Goal: Information Seeking & Learning: Learn about a topic

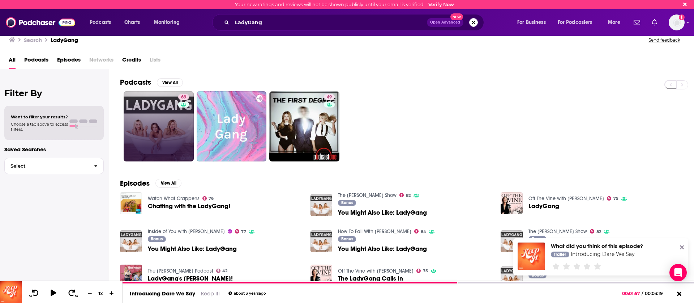
click at [140, 159] on link "69" at bounding box center [159, 126] width 70 height 70
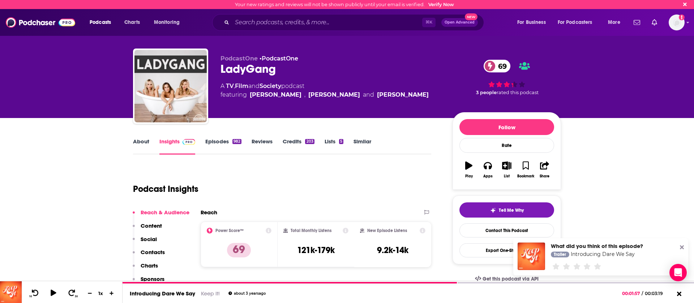
click at [468, 168] on icon "button" at bounding box center [468, 165] width 7 height 8
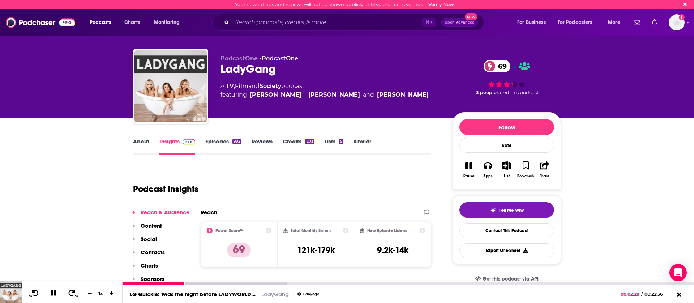
click at [54, 295] on icon at bounding box center [54, 292] width 8 height 7
click at [207, 284] on div at bounding box center [205, 283] width 165 height 3
click at [232, 283] on div at bounding box center [205, 283] width 165 height 3
click at [51, 295] on icon at bounding box center [53, 292] width 9 height 7
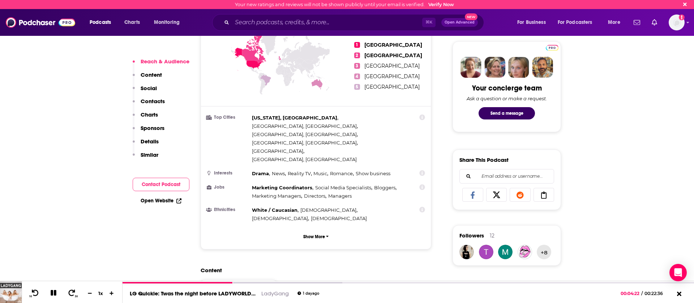
scroll to position [341, 0]
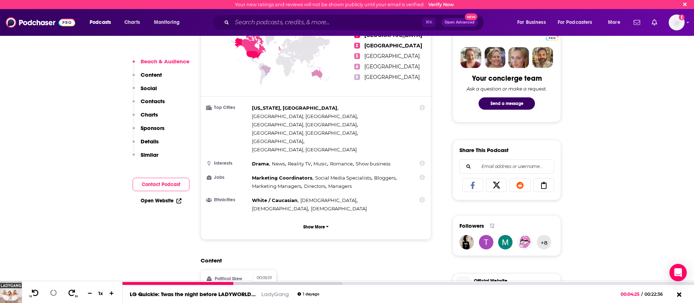
click at [249, 284] on div at bounding box center [233, 283] width 220 height 3
click at [278, 282] on div at bounding box center [233, 283] width 220 height 3
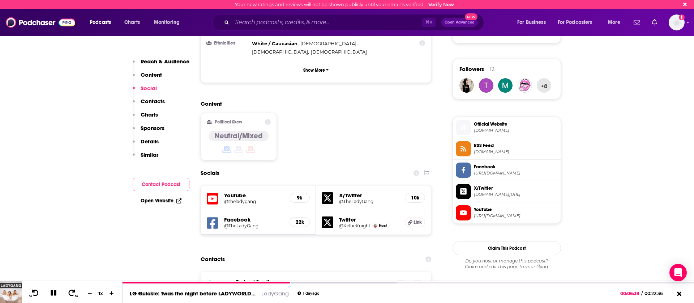
scroll to position [498, 0]
click at [238, 191] on h5 "Youtube" at bounding box center [254, 194] width 60 height 7
click at [234, 191] on h5 "Youtube" at bounding box center [254, 194] width 60 height 7
click at [233, 185] on div "Youtube @theladygang 9k" at bounding box center [258, 197] width 115 height 24
click at [232, 191] on h5 "Youtube" at bounding box center [254, 194] width 60 height 7
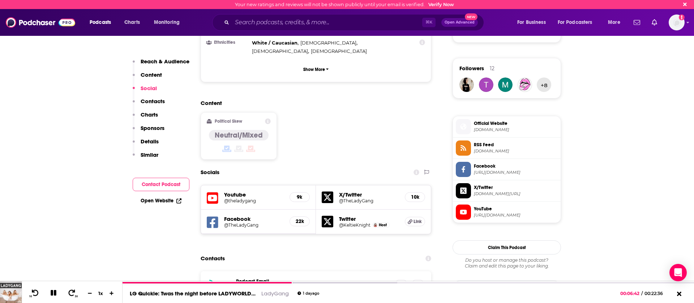
click at [233, 198] on h5 "@theladygang" at bounding box center [254, 200] width 60 height 5
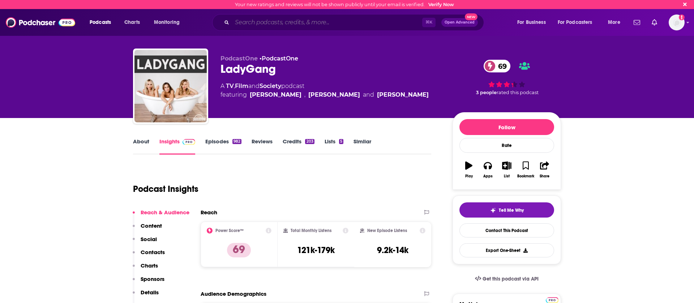
click at [247, 20] on input "Search podcasts, credits, & more..." at bounding box center [327, 23] width 190 height 12
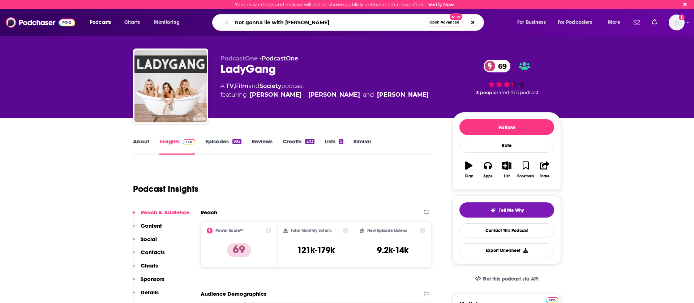
type input "not gonna lie with kylie kelce"
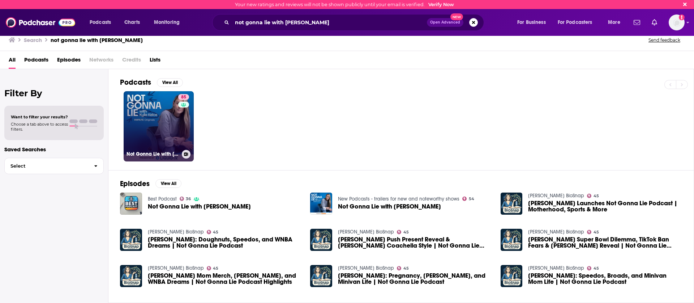
click at [151, 116] on link "85 Not Gonna Lie with Kylie Kelce" at bounding box center [159, 126] width 70 height 70
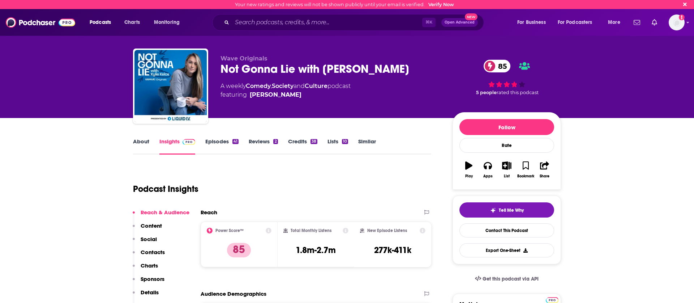
click at [465, 164] on icon "button" at bounding box center [468, 165] width 7 height 8
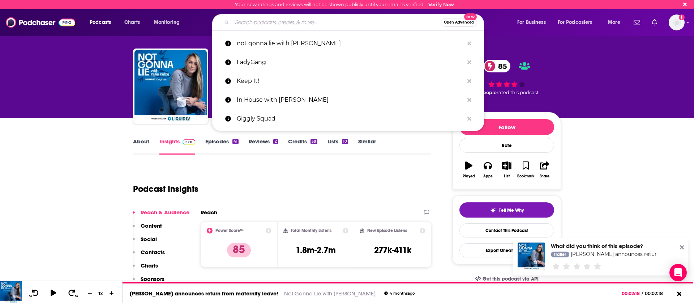
click at [265, 23] on input "Search podcasts, credits, & more..." at bounding box center [336, 23] width 209 height 12
paste input "Let It Out"
type input "Let It Out"
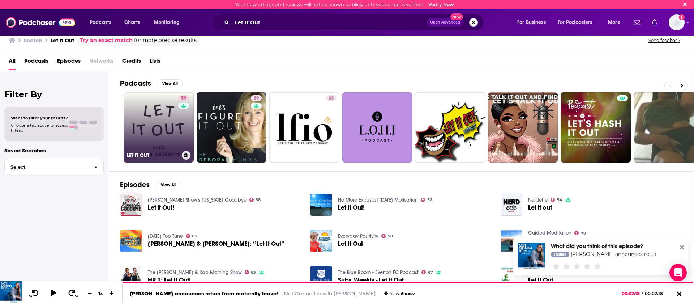
click at [159, 141] on link "59 LET IT OUT" at bounding box center [159, 127] width 70 height 70
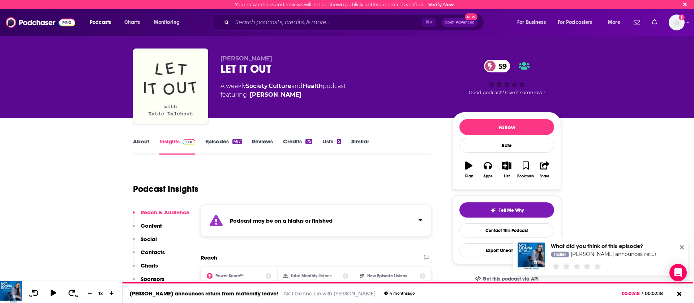
click at [282, 13] on div "Podcasts Charts Monitoring ⌘ K Open Advanced New For Business For Podcasters Mo…" at bounding box center [347, 22] width 694 height 27
click at [281, 23] on input "Search podcasts, credits, & more..." at bounding box center [327, 23] width 190 height 12
paste input "Life is Short with Justin Long"
type input "Life is Short with Justin Long"
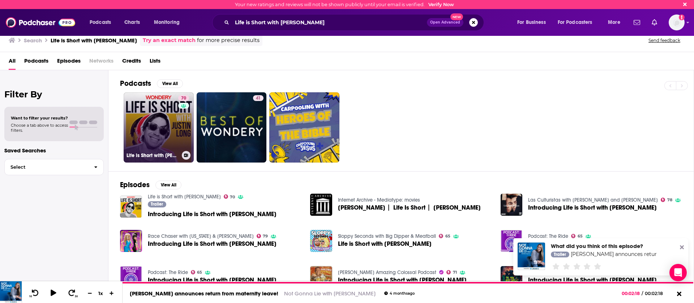
click at [134, 123] on link "70 Life is Short with Justin Long" at bounding box center [159, 127] width 70 height 70
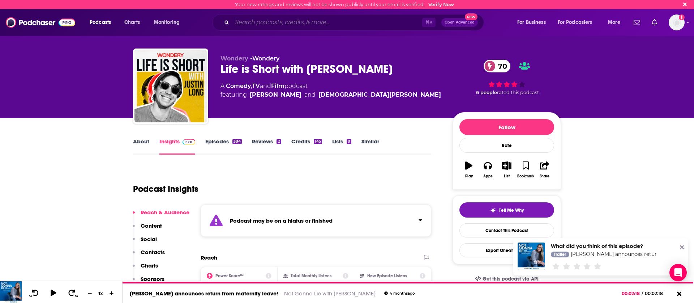
click at [290, 25] on input "Search podcasts, credits, & more..." at bounding box center [327, 23] width 190 height 12
paste input "Life Will Be the Death of Me with [PERSON_NAME]"
type input "Life Will Be the Death of Me with [PERSON_NAME]"
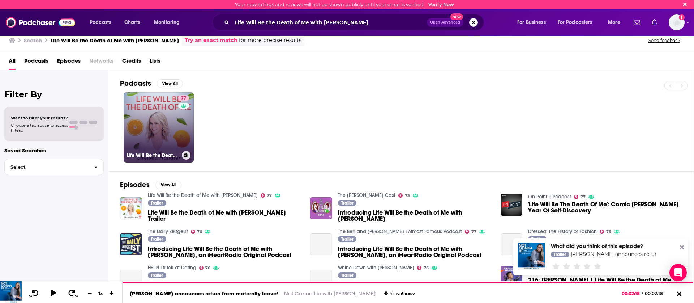
click at [165, 152] on h3 "Life Will Be the Death of Me with [PERSON_NAME]" at bounding box center [153, 155] width 52 height 6
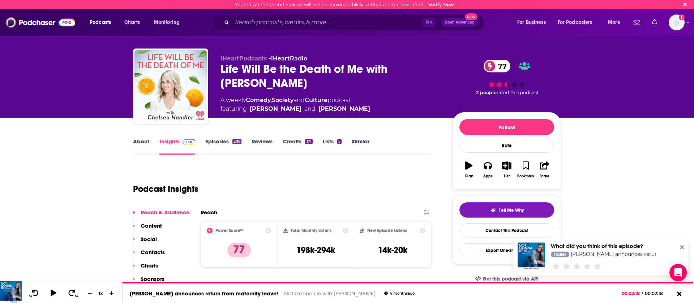
click at [466, 168] on icon "button" at bounding box center [468, 165] width 7 height 8
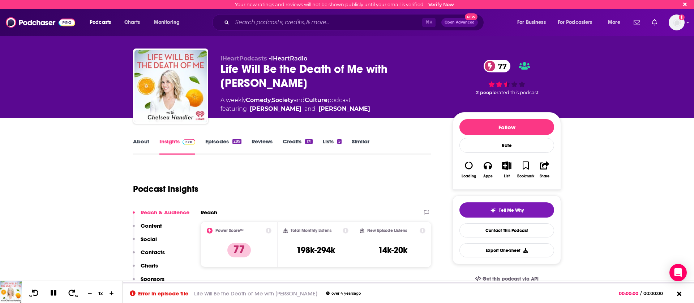
drag, startPoint x: 271, startPoint y: 81, endPoint x: 216, endPoint y: 72, distance: 56.0
click at [216, 72] on div "iHeartPodcasts • iHeartRadio Life Will Be the Death of Me with Chelsea Handler …" at bounding box center [347, 87] width 428 height 78
copy h2 "Life Will Be the Death of Me with [PERSON_NAME]"
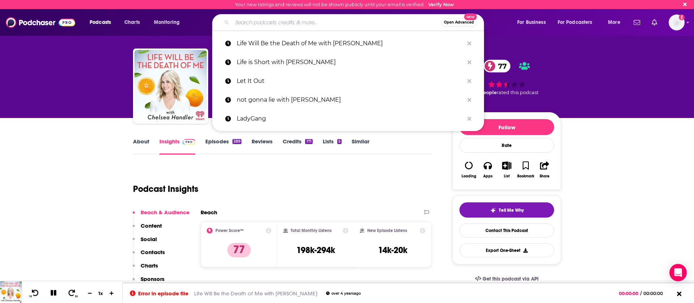
click at [288, 23] on input "Search podcasts, credits, & more..." at bounding box center [336, 23] width 209 height 12
paste input "Pop Apologists"
type input "Pop Apologists"
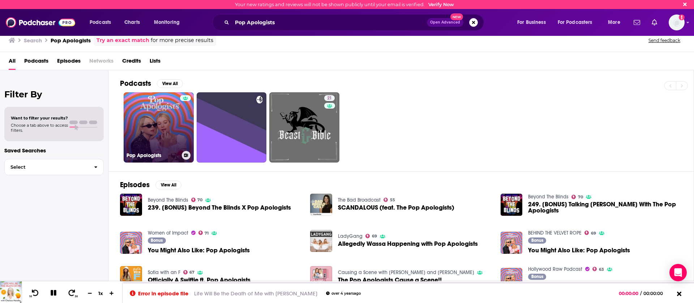
click at [153, 108] on link "Pop Apologists" at bounding box center [159, 127] width 70 height 70
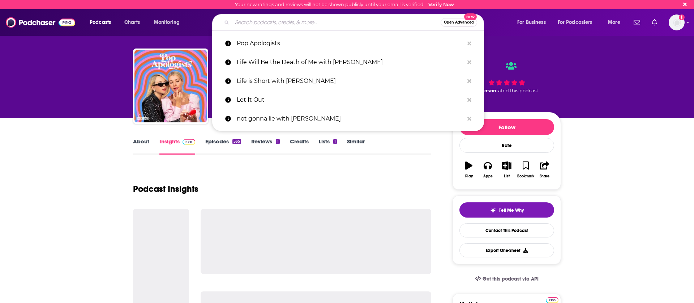
click at [282, 18] on input "Search podcasts, credits, & more..." at bounding box center [336, 23] width 209 height 12
paste input "Scrubbing In with [PERSON_NAME] & [PERSON_NAME]"
type input "Scrubbing In with [PERSON_NAME] & [PERSON_NAME]"
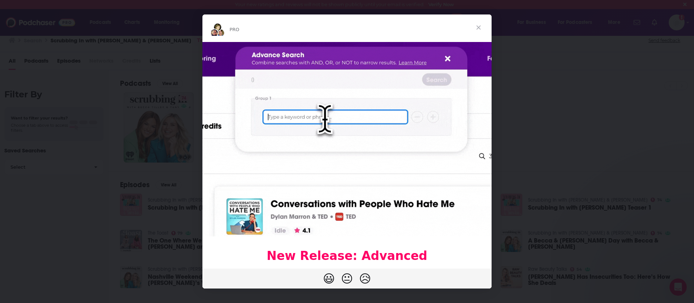
click at [484, 27] on span "Close" at bounding box center [479, 27] width 26 height 26
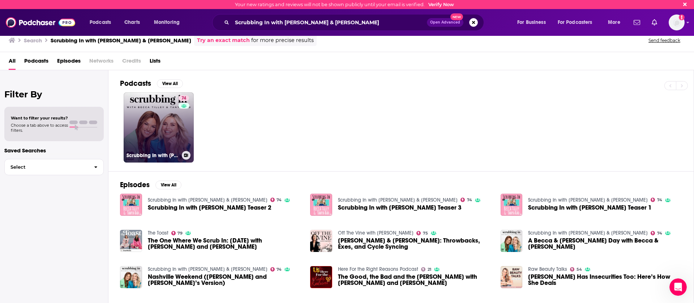
click at [175, 108] on link "74 Scrubbing In with Becca Tilley & Tanya Rad" at bounding box center [159, 127] width 70 height 70
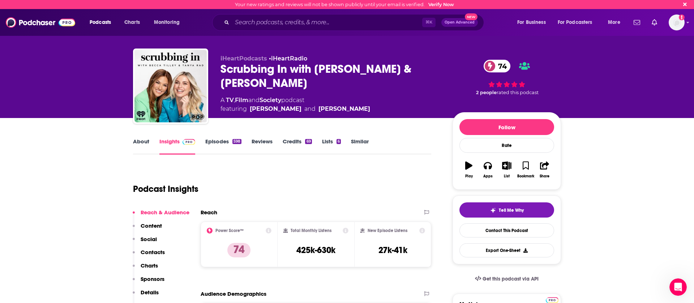
click at [462, 169] on button "Play" at bounding box center [468, 170] width 19 height 26
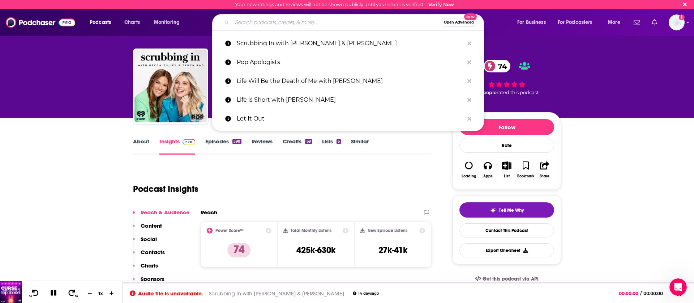
click at [266, 23] on input "Search podcasts, credits, & more..." at bounding box center [336, 23] width 209 height 12
paste input "Sister Cult"
type input "Sister Cult"
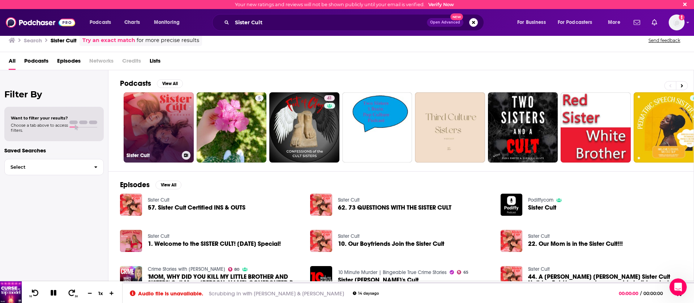
click at [164, 135] on link "Sister Cult" at bounding box center [159, 127] width 70 height 70
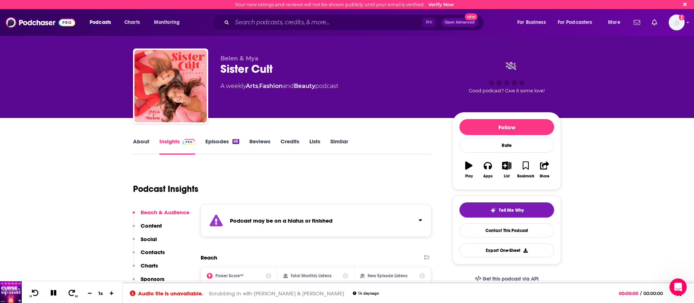
click at [268, 29] on div "⌘ K Open Advanced New" at bounding box center [348, 22] width 272 height 17
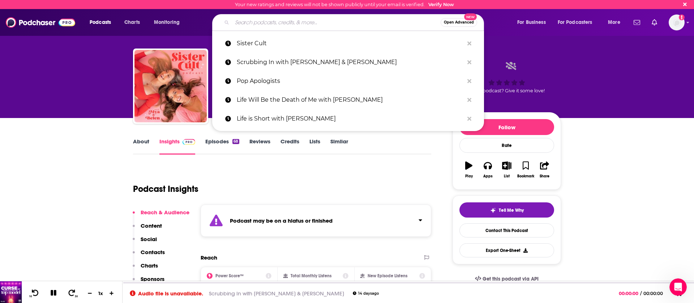
click at [265, 25] on input "Search podcasts, credits, & more..." at bounding box center [336, 23] width 209 height 12
paste input "Under the Influence with [PERSON_NAME]"
type input "Under the Influence with [PERSON_NAME]"
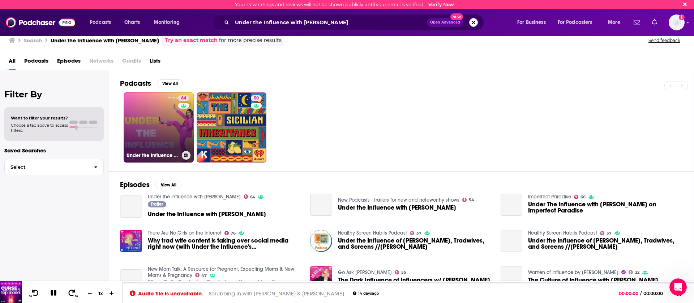
click at [180, 145] on div "64" at bounding box center [184, 123] width 13 height 56
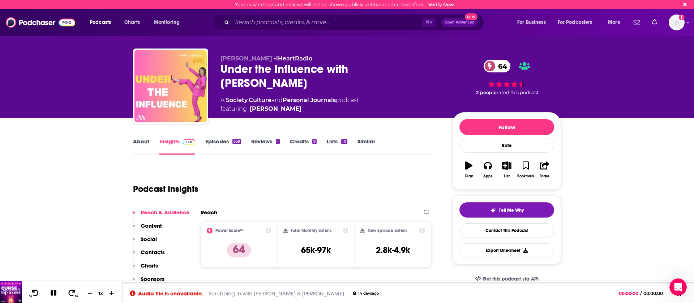
click at [469, 163] on icon "button" at bounding box center [468, 165] width 7 height 8
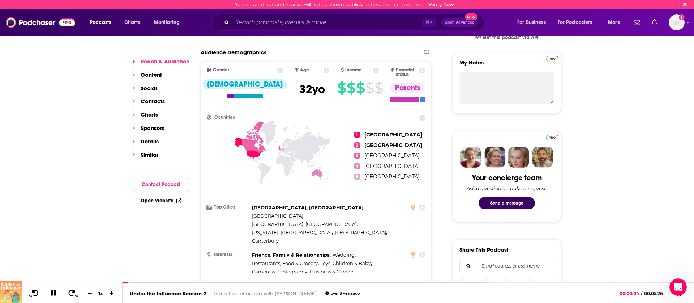
scroll to position [246, 0]
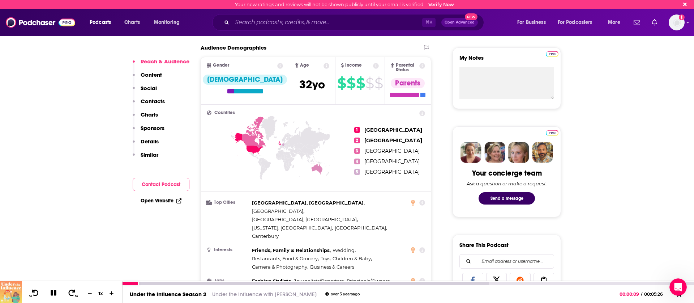
click at [53, 295] on icon at bounding box center [54, 292] width 8 height 7
click at [326, 19] on input "Search podcasts, credits, & more..." at bounding box center [327, 23] width 190 height 12
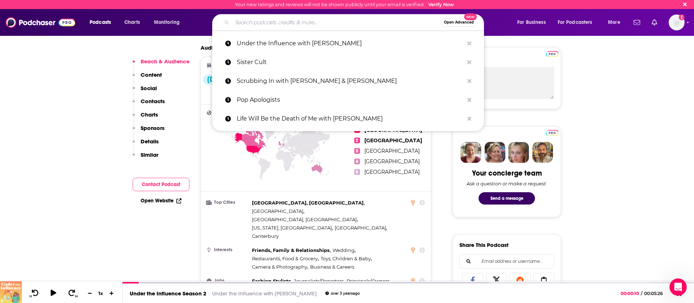
paste input "Your Favorite Thing with Wells & Brandi"
type input "Your Favorite Thing with Wells & Brandi"
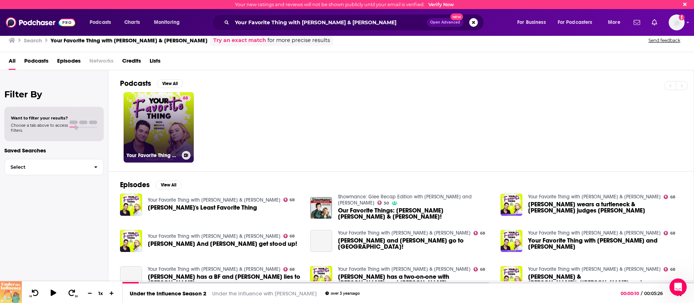
click at [184, 137] on div "68" at bounding box center [185, 123] width 11 height 56
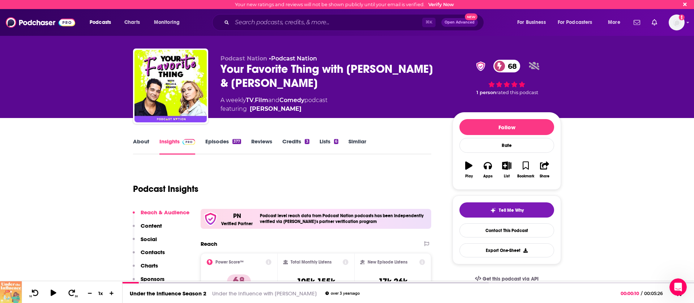
click at [470, 173] on button "Play" at bounding box center [468, 170] width 19 height 26
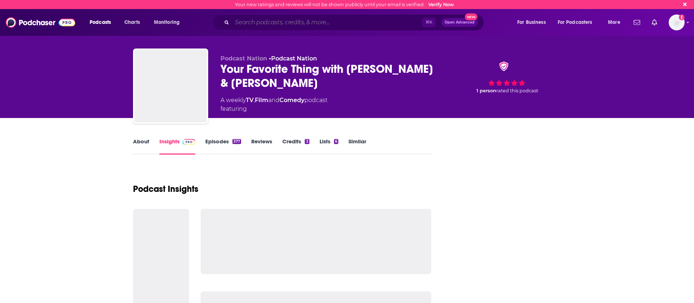
click at [292, 23] on input "Search podcasts, credits, & more..." at bounding box center [327, 23] width 190 height 12
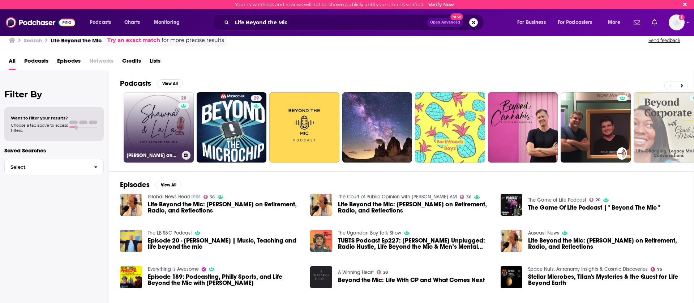
click at [160, 107] on link "28 [PERSON_NAME] and LaLa: Life Beyond The Mic" at bounding box center [159, 127] width 70 height 70
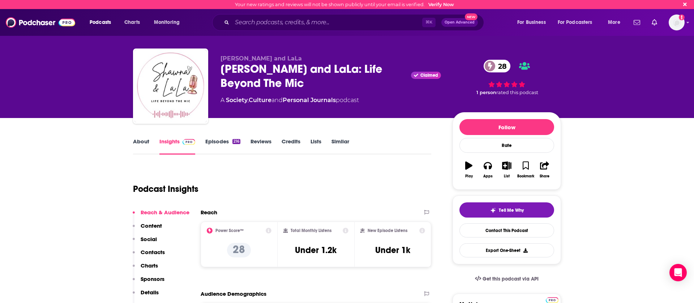
click at [470, 171] on button "Play" at bounding box center [468, 170] width 19 height 26
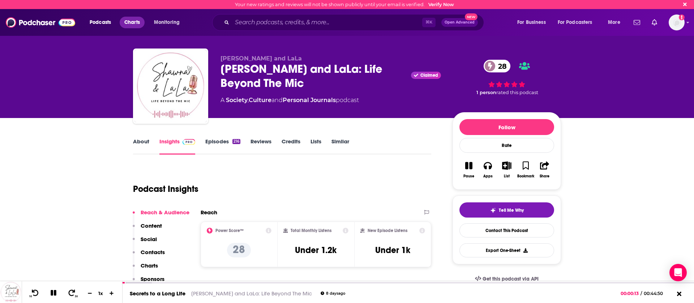
click at [125, 20] on span "Charts" at bounding box center [132, 22] width 16 height 10
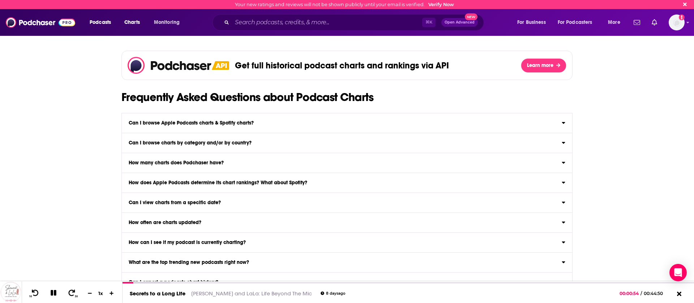
scroll to position [602, 0]
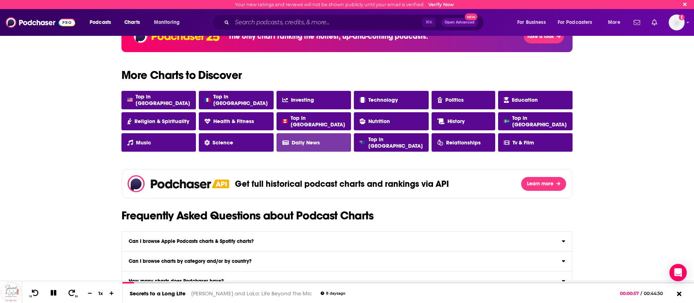
click at [315, 139] on span "Daily News" at bounding box center [306, 142] width 28 height 7
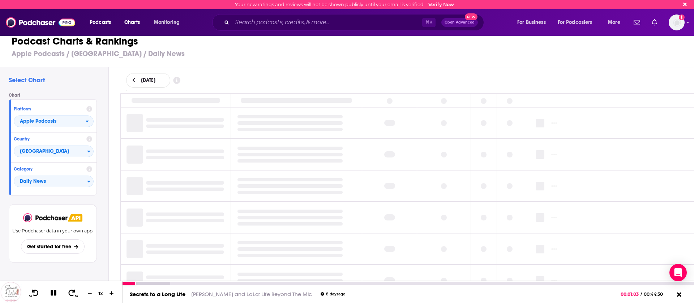
click at [47, 292] on button at bounding box center [53, 292] width 13 height 9
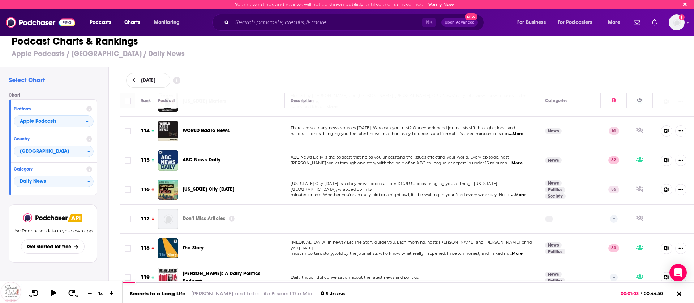
scroll to position [3337, 0]
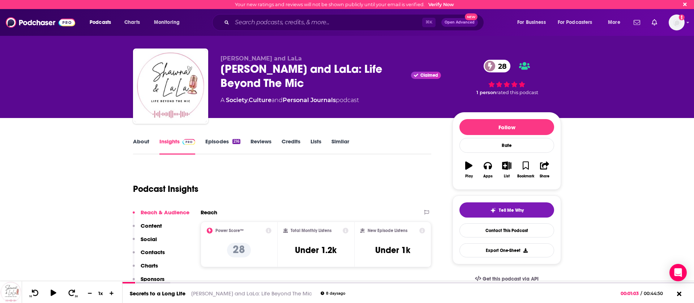
click at [260, 100] on link "Culture" at bounding box center [260, 100] width 23 height 7
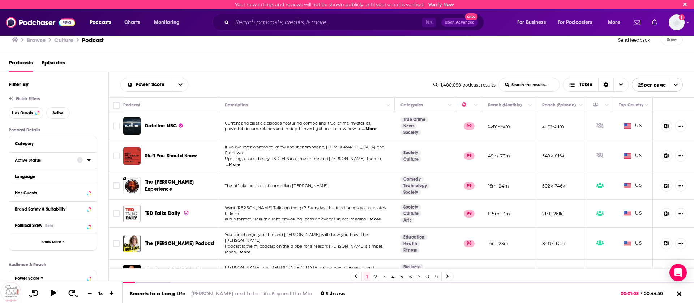
click at [87, 162] on icon at bounding box center [89, 160] width 4 height 6
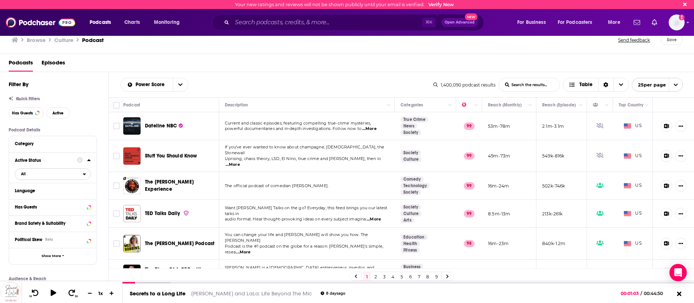
click at [82, 175] on span "All" at bounding box center [49, 173] width 68 height 9
click at [67, 199] on span "74k" at bounding box center [73, 198] width 34 height 4
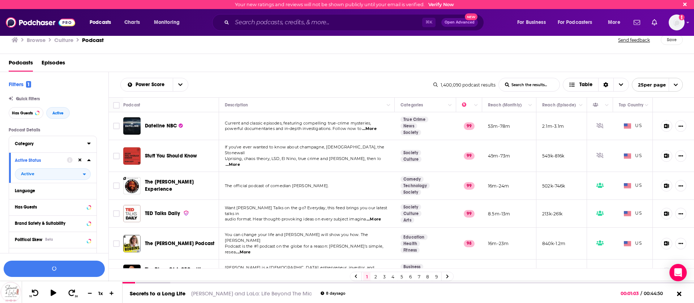
click at [85, 145] on button "Category" at bounding box center [51, 143] width 72 height 9
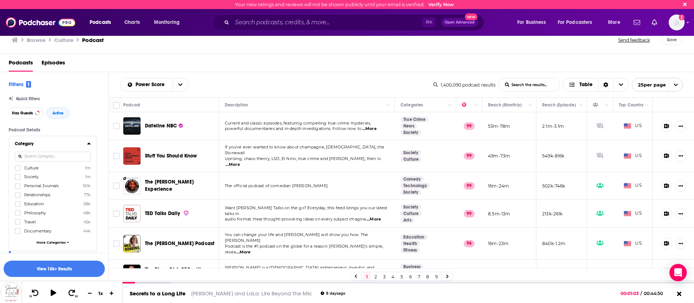
click at [36, 170] on span "Culture" at bounding box center [31, 167] width 14 height 5
click at [18, 170] on input "multiSelectOption-culture-0" at bounding box center [18, 170] width 0 height 0
click at [31, 175] on span "Society" at bounding box center [31, 176] width 14 height 5
click at [18, 179] on input "multiSelectOption-society-1" at bounding box center [18, 179] width 0 height 0
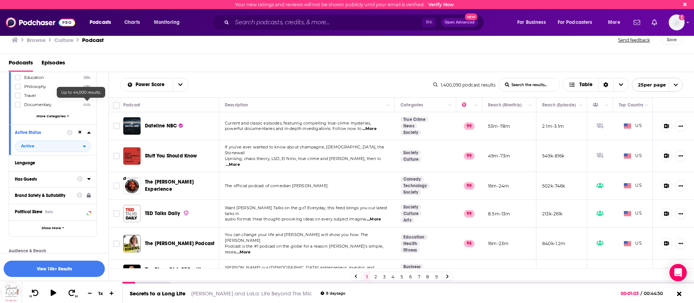
scroll to position [128, 0]
click at [61, 163] on button "Language" at bounding box center [51, 160] width 72 height 9
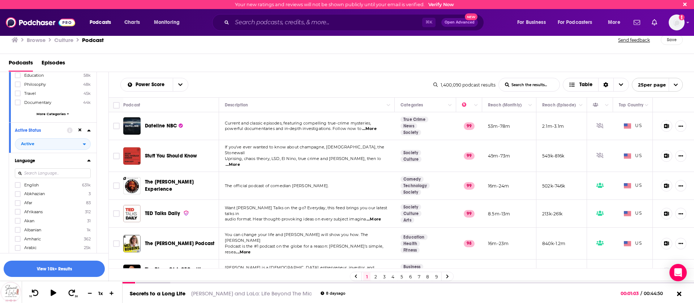
click at [44, 185] on label "English 631k" at bounding box center [53, 184] width 76 height 6
click at [18, 187] on input "multiSelectOption-en-0" at bounding box center [18, 187] width 0 height 0
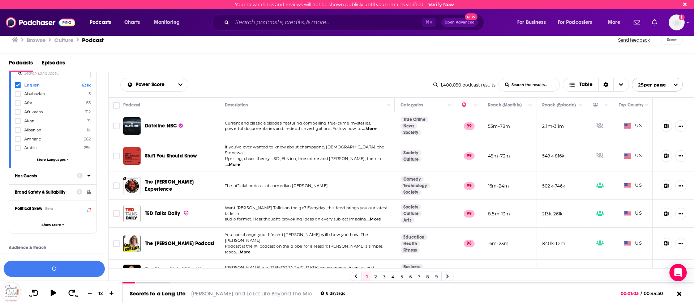
scroll to position [233, 0]
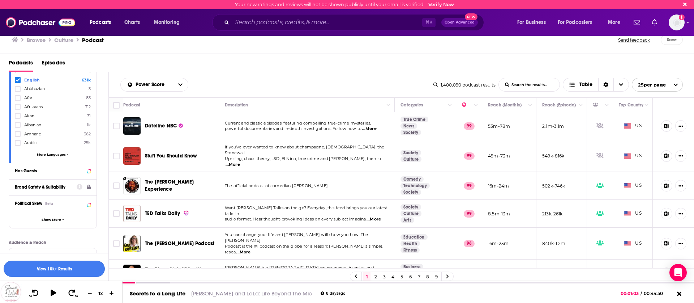
click at [50, 267] on button "View 10k+ Results" at bounding box center [54, 268] width 101 height 16
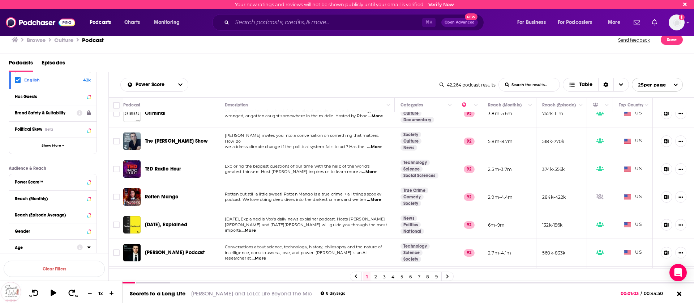
scroll to position [518, 0]
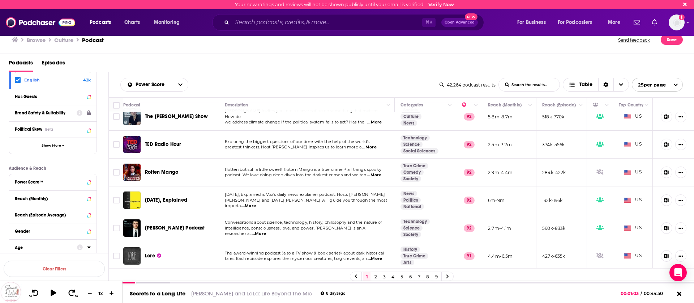
click at [374, 277] on link "2" at bounding box center [375, 276] width 7 height 9
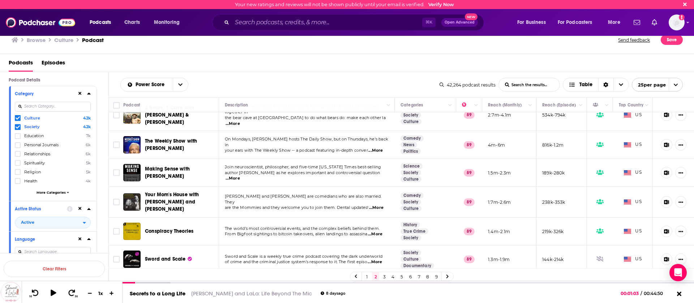
scroll to position [44, 0]
click at [62, 198] on span "More Categories" at bounding box center [51, 198] width 29 height 4
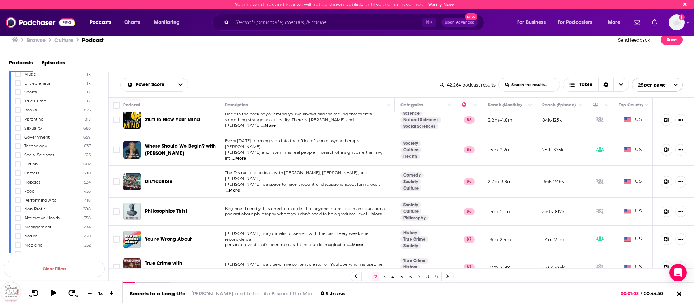
scroll to position [520, 0]
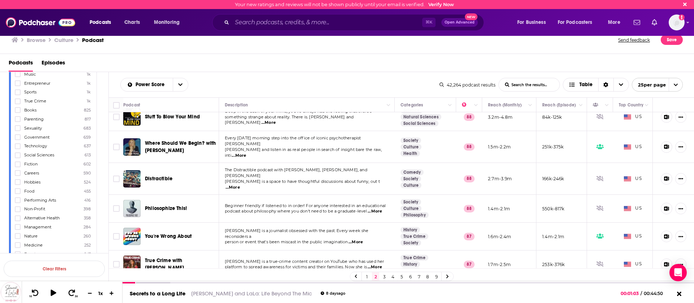
click at [364, 87] on div "Power Score List Search Input Search the results... Table" at bounding box center [279, 85] width 319 height 14
click at [382, 274] on link "3" at bounding box center [384, 276] width 7 height 9
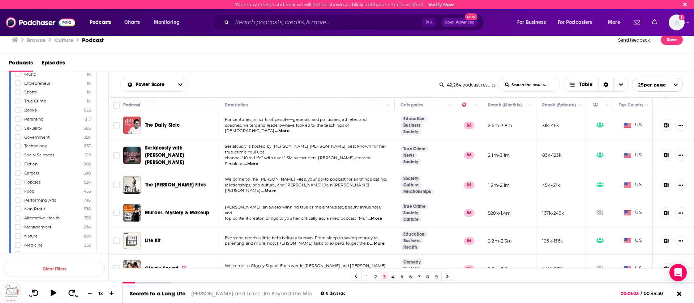
scroll to position [530, 0]
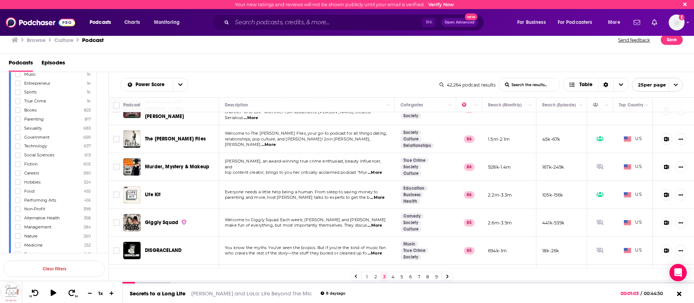
click at [389, 275] on link "4" at bounding box center [392, 276] width 7 height 9
click at [393, 275] on link "4" at bounding box center [392, 276] width 7 height 9
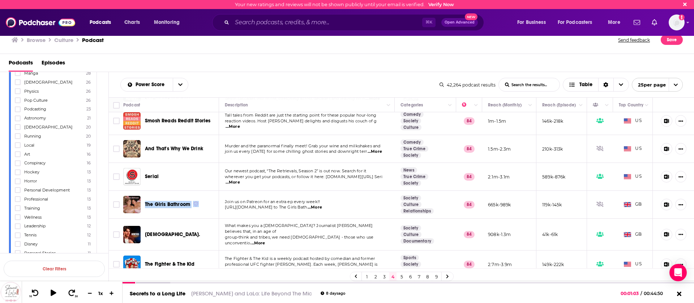
scroll to position [894, 0]
click at [76, 234] on label "Personal Stories 11" at bounding box center [53, 235] width 76 height 6
click at [18, 237] on input "multiSelectOption-personal-stories-category-107" at bounding box center [18, 237] width 0 height 0
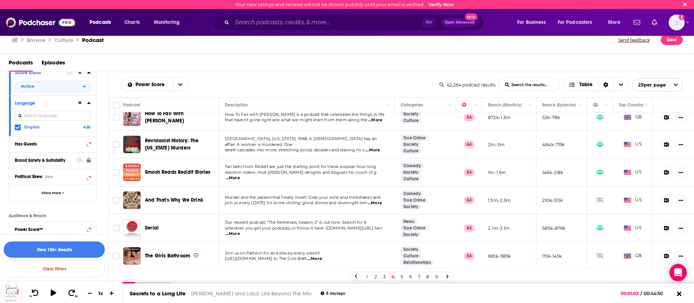
scroll to position [3689, 0]
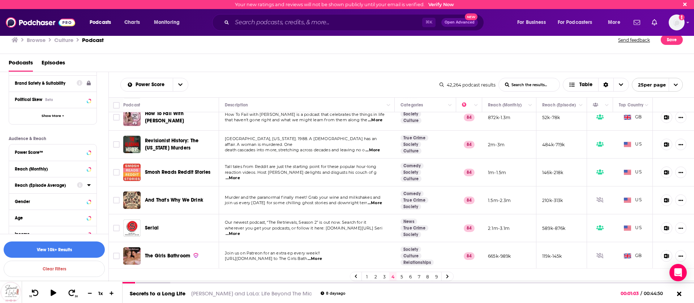
click at [81, 182] on icon at bounding box center [80, 185] width 6 height 6
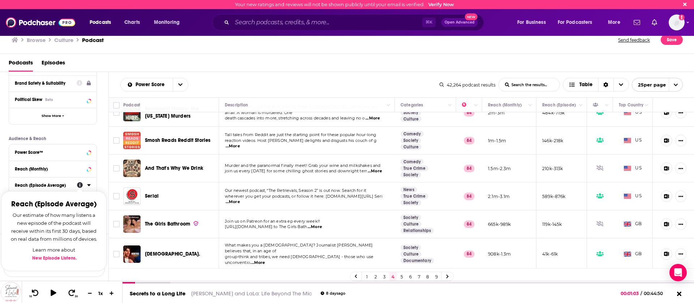
scroll to position [518, 0]
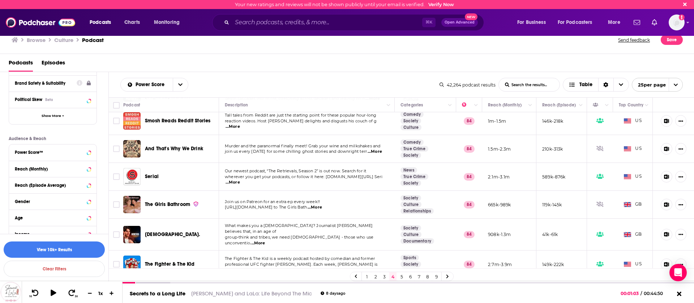
click at [402, 276] on link "5" at bounding box center [401, 276] width 7 height 9
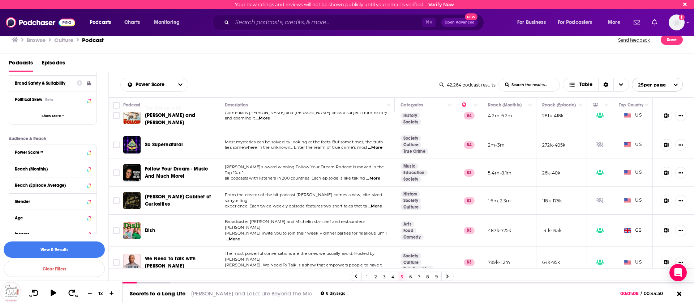
scroll to position [158, 0]
click at [677, 293] on icon at bounding box center [679, 294] width 5 height 5
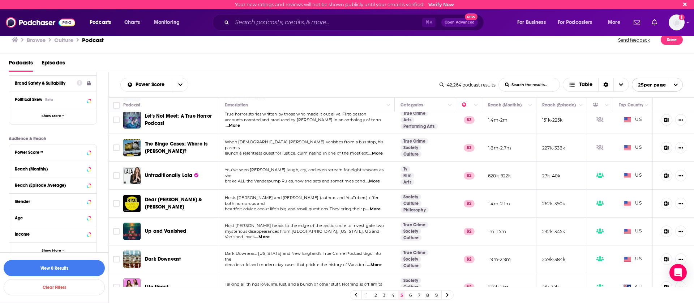
scroll to position [517, 0]
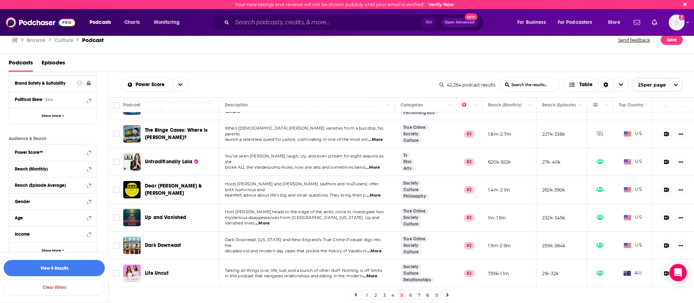
click at [409, 295] on link "6" at bounding box center [410, 294] width 7 height 9
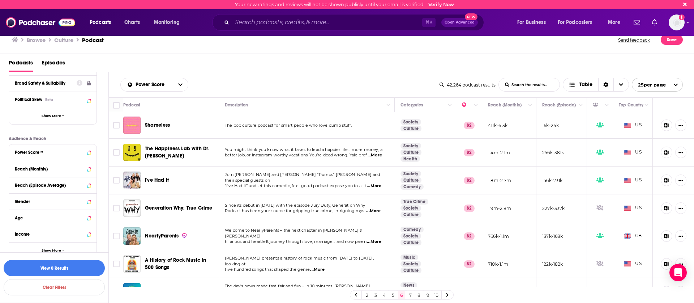
click at [376, 185] on span "...More" at bounding box center [374, 186] width 14 height 6
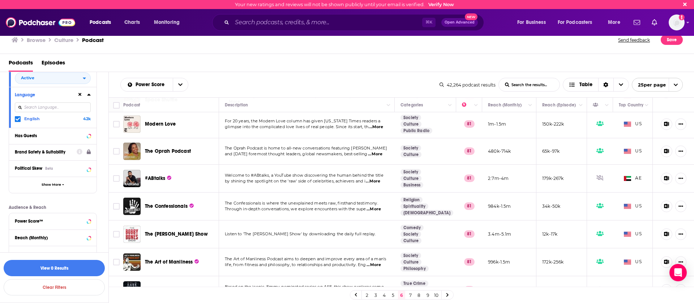
scroll to position [527, 0]
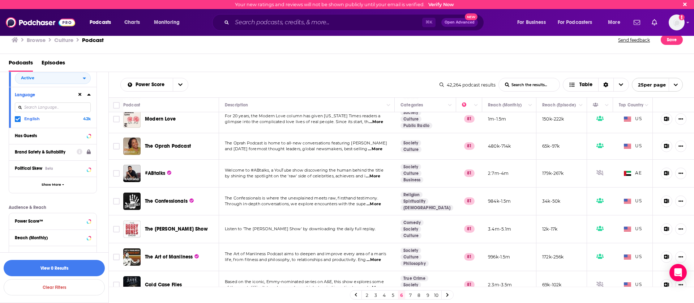
click at [411, 296] on link "7" at bounding box center [410, 294] width 7 height 9
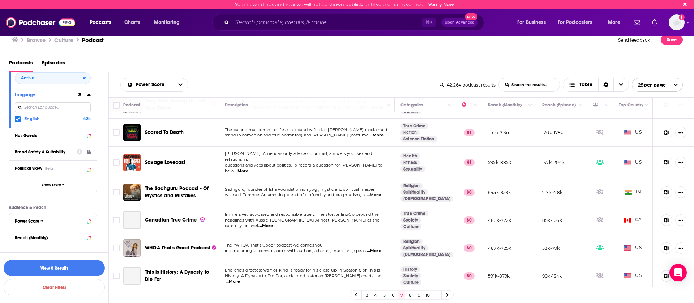
scroll to position [425, 0]
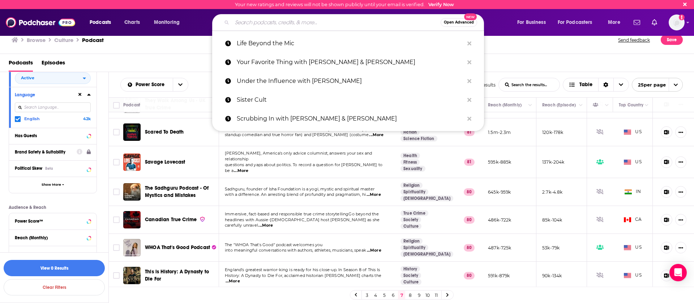
click at [278, 22] on input "Search podcasts, credits, & more..." at bounding box center [336, 23] width 209 height 12
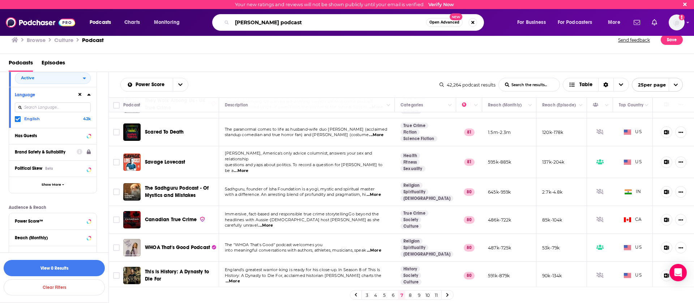
type input "emma chamberlain podcast"
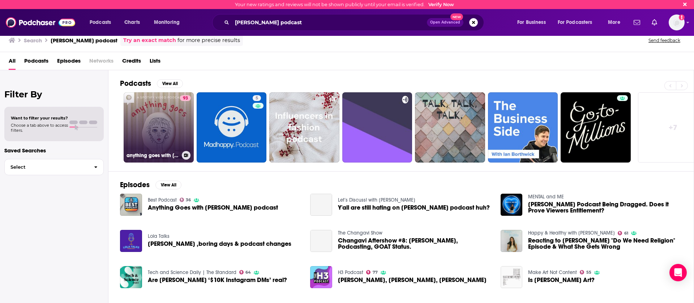
click at [168, 124] on link "93 anything goes with emma chamberlain" at bounding box center [159, 127] width 70 height 70
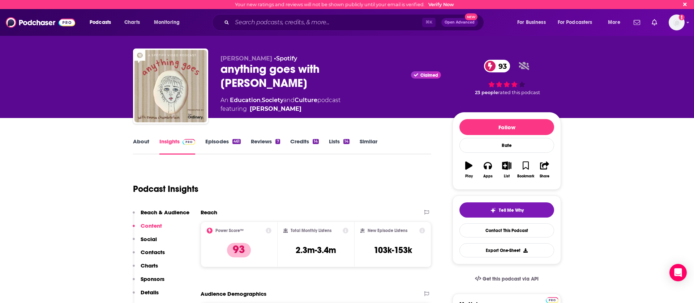
click at [468, 168] on icon "button" at bounding box center [468, 165] width 7 height 8
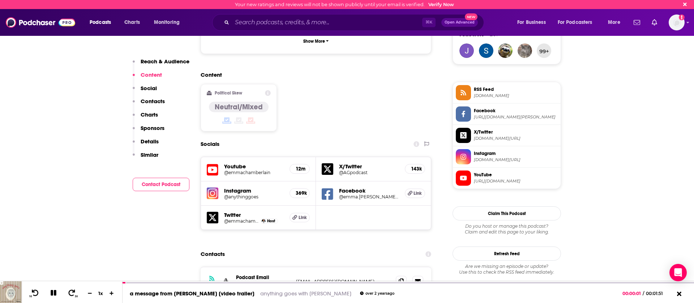
scroll to position [609, 0]
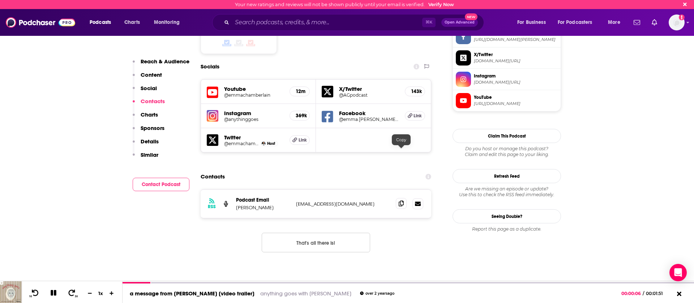
click at [402, 200] on icon at bounding box center [401, 203] width 5 height 6
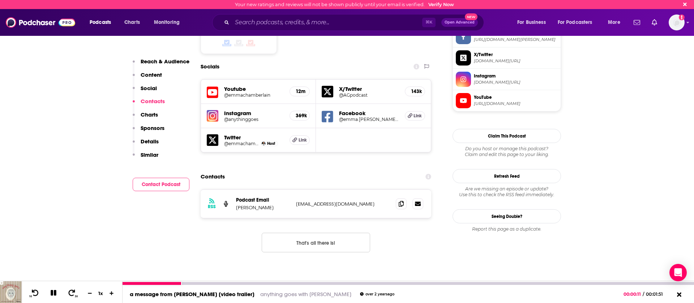
click at [192, 285] on div "a message from emma [video trailer] anything goes with emma chamberlain over 2 …" at bounding box center [409, 294] width 572 height 18
click at [194, 282] on div at bounding box center [409, 283] width 572 height 3
click at [209, 283] on div at bounding box center [409, 283] width 572 height 3
click at [221, 283] on div at bounding box center [409, 283] width 572 height 3
click at [232, 283] on div at bounding box center [409, 283] width 572 height 3
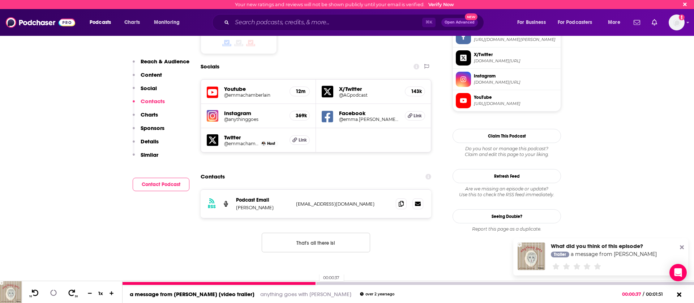
click at [316, 283] on div at bounding box center [409, 283] width 572 height 3
click at [337, 282] on div at bounding box center [409, 283] width 572 height 3
click at [376, 283] on div at bounding box center [409, 283] width 572 height 3
click at [389, 283] on div at bounding box center [409, 283] width 572 height 3
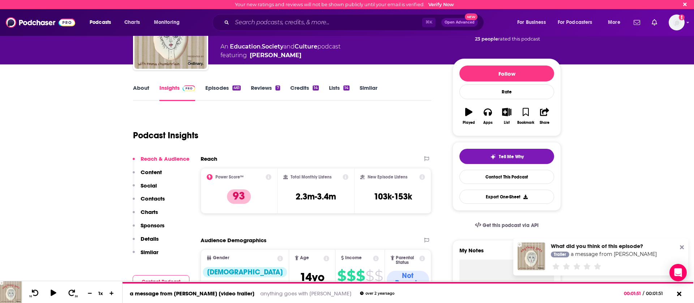
scroll to position [0, 0]
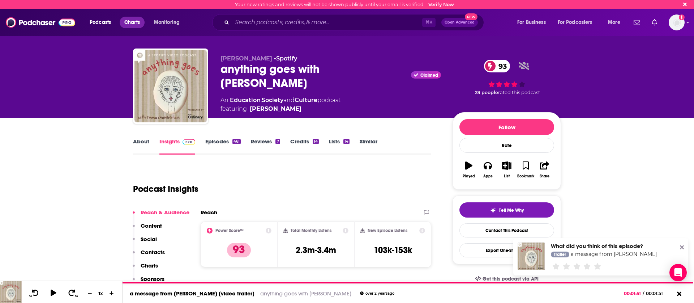
click at [125, 21] on span "Charts" at bounding box center [132, 22] width 16 height 10
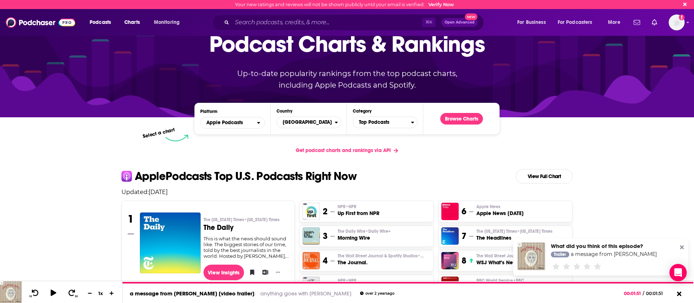
scroll to position [50, 0]
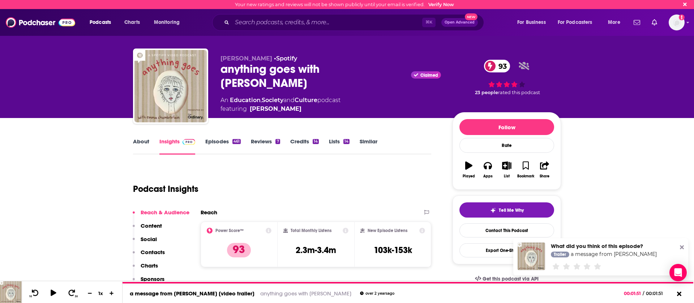
click at [304, 100] on link "Culture" at bounding box center [306, 100] width 23 height 7
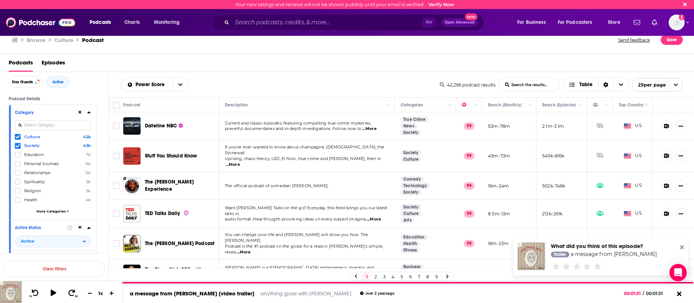
scroll to position [32, 0]
click at [419, 277] on link "7" at bounding box center [418, 276] width 7 height 9
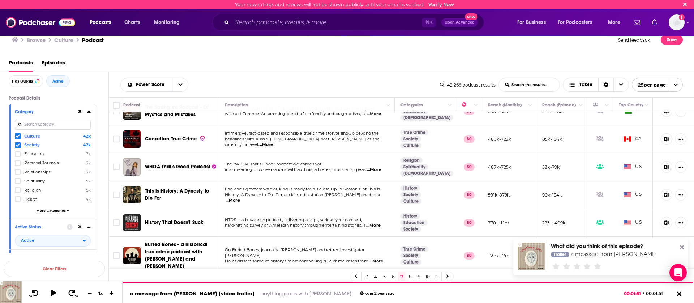
scroll to position [531, 0]
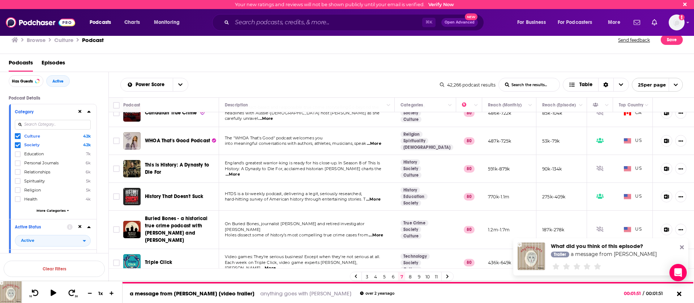
click at [411, 275] on link "8" at bounding box center [410, 276] width 7 height 9
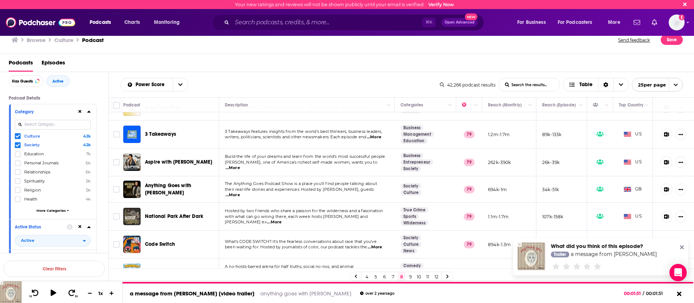
scroll to position [514, 0]
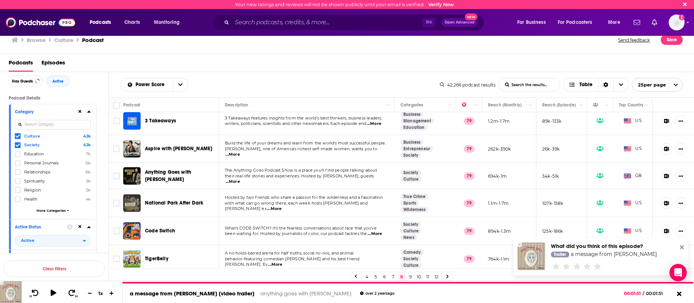
click at [410, 275] on link "9" at bounding box center [410, 276] width 7 height 9
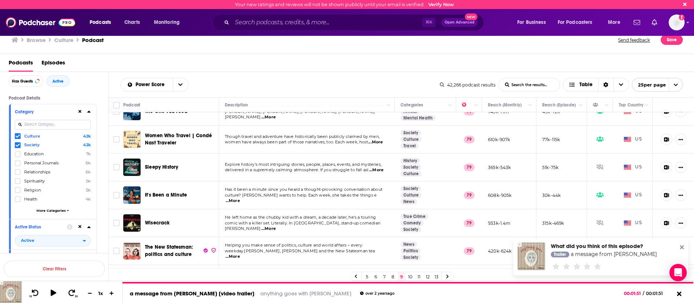
scroll to position [518, 0]
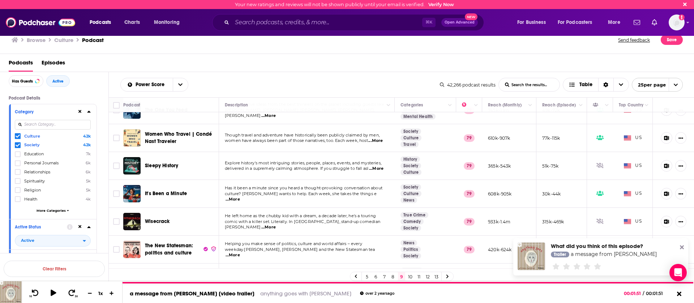
click at [410, 276] on link "10" at bounding box center [410, 276] width 7 height 9
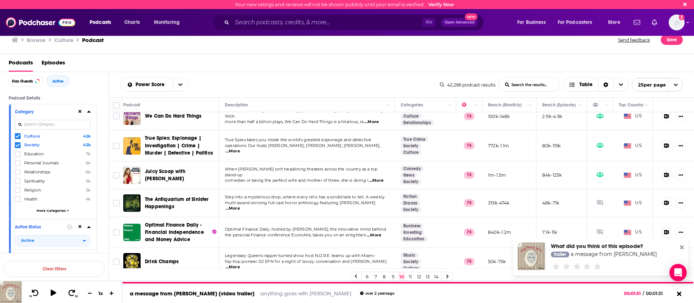
scroll to position [524, 0]
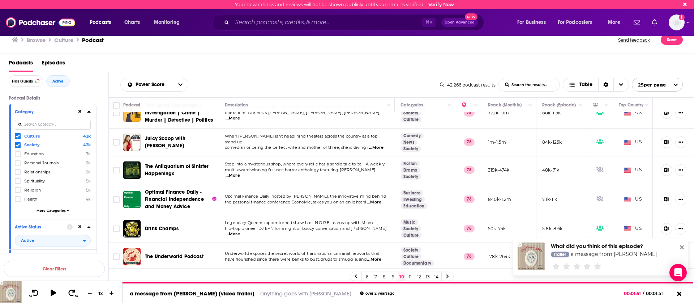
click at [412, 276] on link "11" at bounding box center [410, 276] width 7 height 9
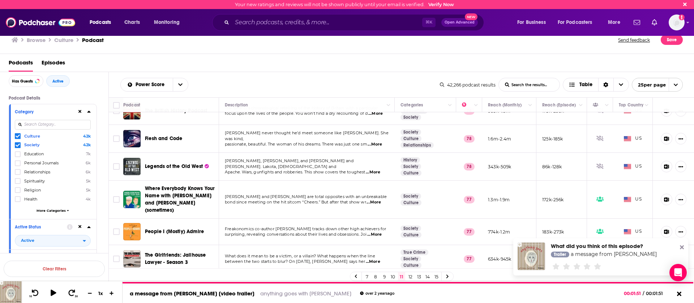
scroll to position [269, 0]
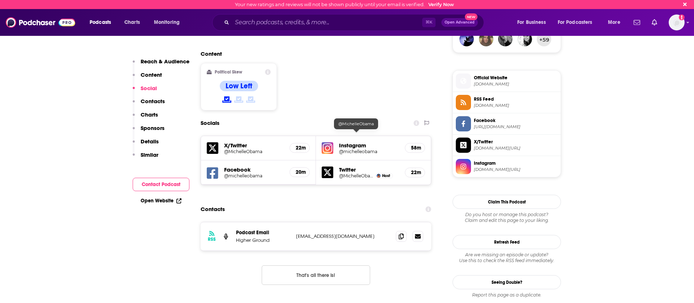
scroll to position [546, 0]
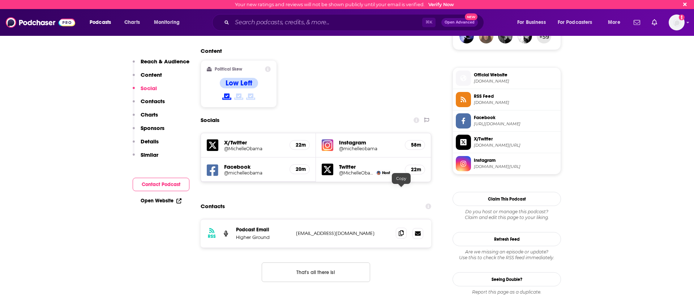
click at [403, 230] on icon at bounding box center [401, 233] width 5 height 6
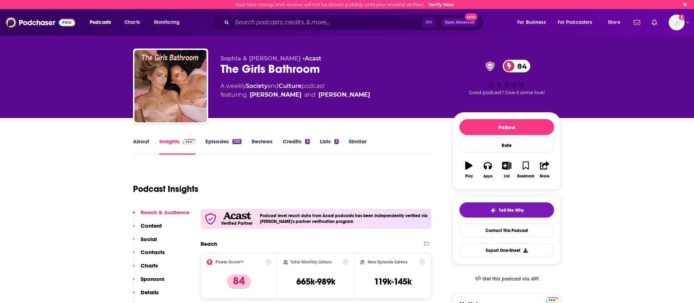
click at [467, 164] on icon "button" at bounding box center [468, 165] width 7 height 8
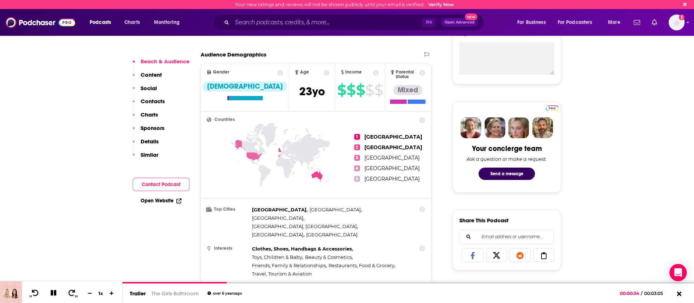
scroll to position [271, 0]
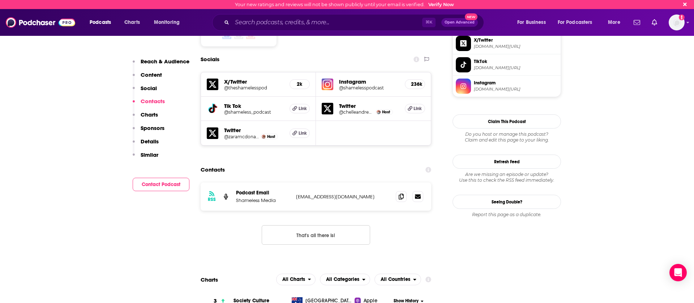
scroll to position [601, 0]
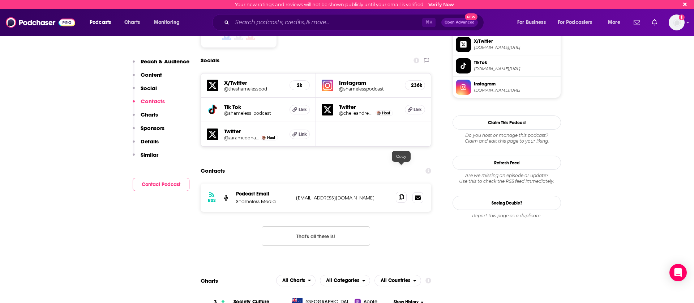
click at [402, 194] on icon at bounding box center [401, 197] width 5 height 6
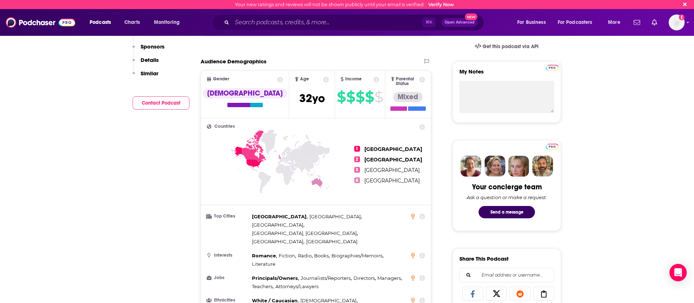
scroll to position [0, 0]
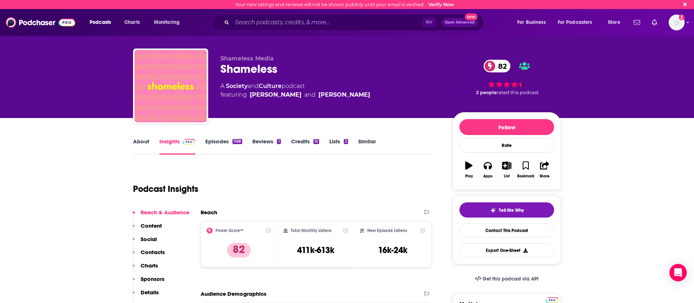
click at [468, 166] on icon "button" at bounding box center [468, 165] width 7 height 8
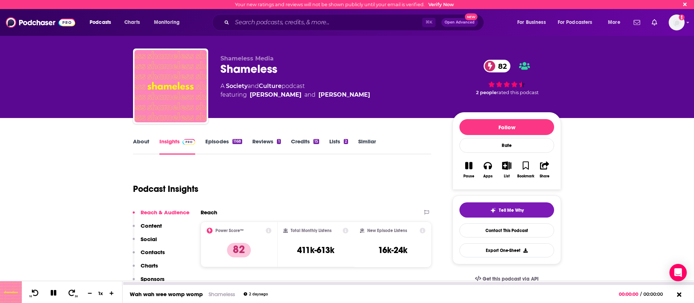
click at [50, 292] on icon at bounding box center [54, 292] width 8 height 7
click at [290, 283] on div "00:00:00" at bounding box center [409, 283] width 572 height 3
click at [136, 285] on div "Wah wah wee womp womp Shameless 2 days ago 00:00:00 / 00:00:00" at bounding box center [409, 294] width 572 height 18
click at [136, 282] on div "00:00:00" at bounding box center [409, 283] width 572 height 3
click at [52, 291] on icon at bounding box center [53, 292] width 6 height 7
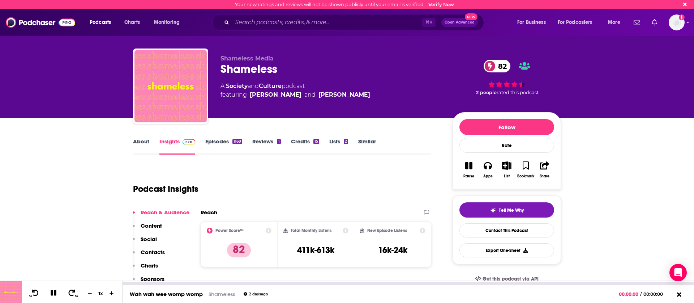
click at [166, 284] on div at bounding box center [409, 283] width 572 height 3
click at [182, 284] on div "00:00:00" at bounding box center [409, 283] width 572 height 3
click at [208, 281] on div at bounding box center [409, 283] width 572 height 4
click at [208, 285] on div "Wah wah wee womp womp Shameless 2 days ago 00:00:00 / 00:00:00" at bounding box center [409, 294] width 572 height 18
click at [222, 282] on div "00:00:00" at bounding box center [409, 283] width 572 height 3
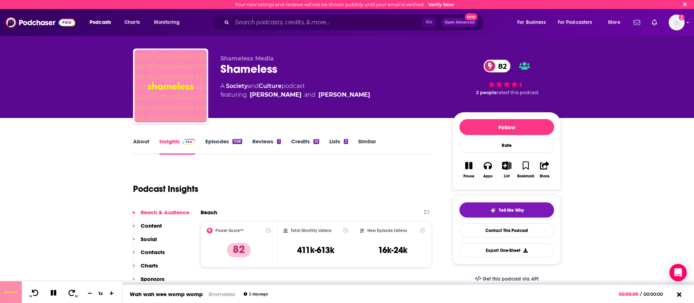
click at [252, 285] on div "Wah wah wee womp womp Shameless 2 days ago 00:00:00 / 00:00:00" at bounding box center [409, 294] width 572 height 18
click at [257, 284] on div "00:00:00" at bounding box center [409, 283] width 572 height 3
click at [282, 284] on div "00:00:00" at bounding box center [409, 283] width 572 height 3
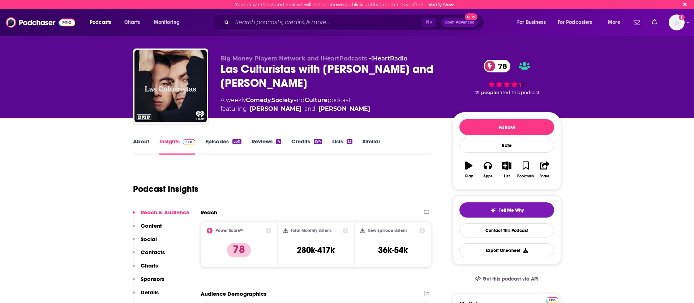
click at [463, 166] on button "Play" at bounding box center [468, 170] width 19 height 26
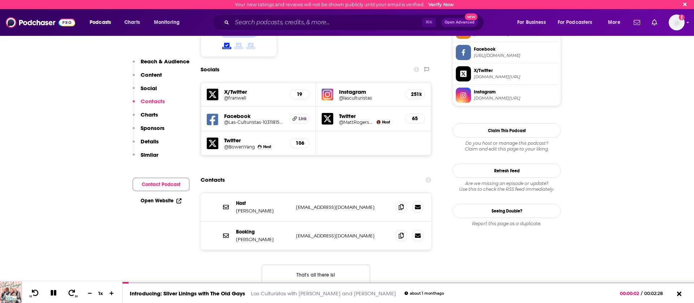
scroll to position [620, 0]
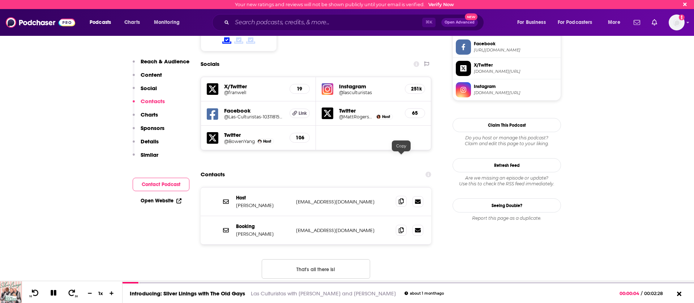
click at [399, 198] on icon at bounding box center [401, 201] width 5 height 6
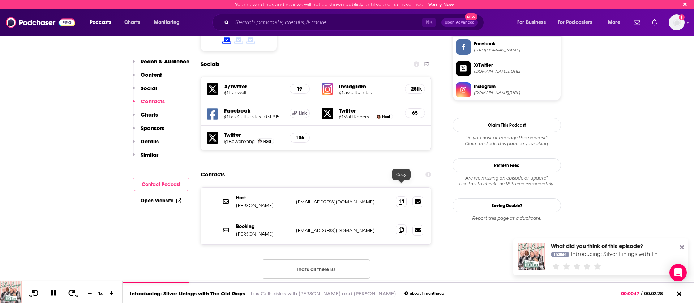
click at [402, 227] on icon at bounding box center [401, 230] width 5 height 6
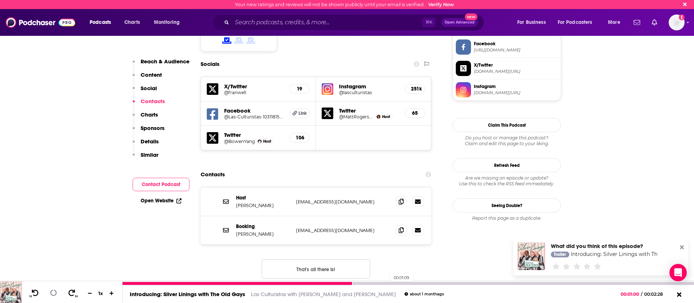
click at [386, 284] on div at bounding box center [409, 283] width 572 height 3
click at [423, 283] on div at bounding box center [409, 283] width 572 height 3
click at [461, 285] on div "Introducing: Silver Linings with The Old Gays Las Culturistas with Matt Rogers …" at bounding box center [409, 294] width 572 height 18
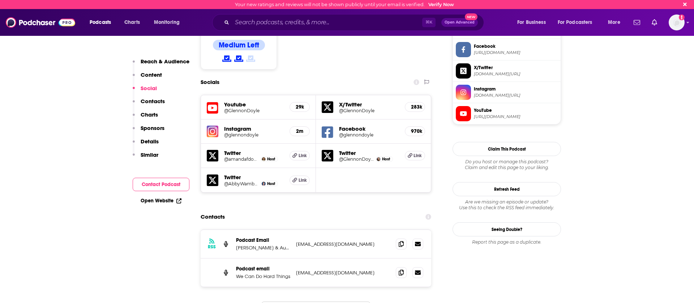
scroll to position [602, 0]
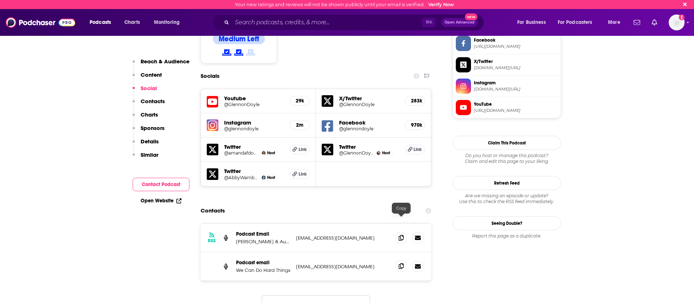
click at [401, 263] on icon at bounding box center [401, 266] width 5 height 6
